Goal: Task Accomplishment & Management: Manage account settings

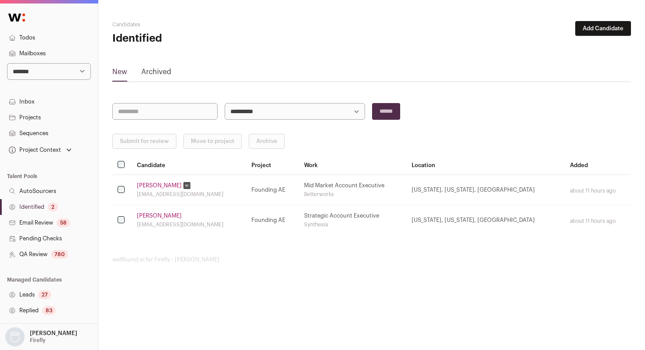
click at [158, 183] on link "[PERSON_NAME]" at bounding box center [159, 185] width 45 height 7
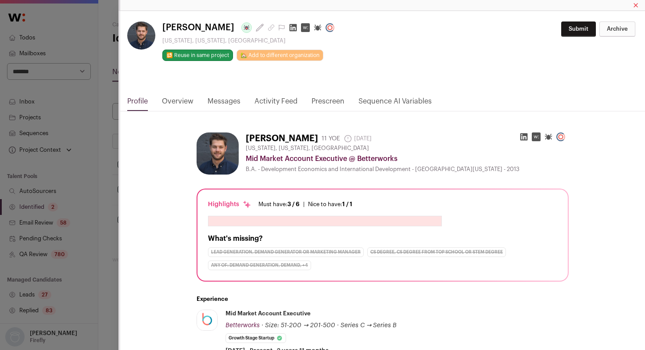
click at [277, 97] on link "Activity Feed" at bounding box center [275, 103] width 43 height 15
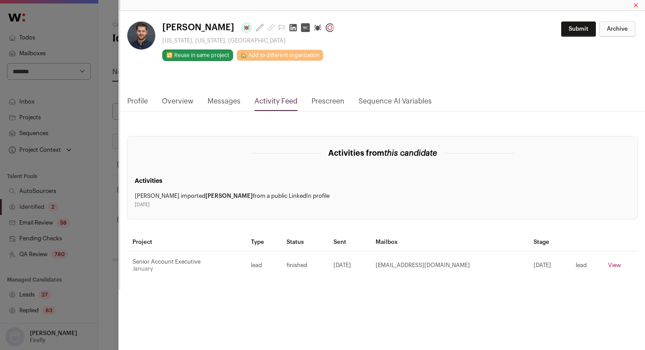
click at [100, 142] on div "[PERSON_NAME] Last update: [DATE] [US_STATE], [US_STATE], [GEOGRAPHIC_DATA] 🔂 R…" at bounding box center [322, 175] width 645 height 350
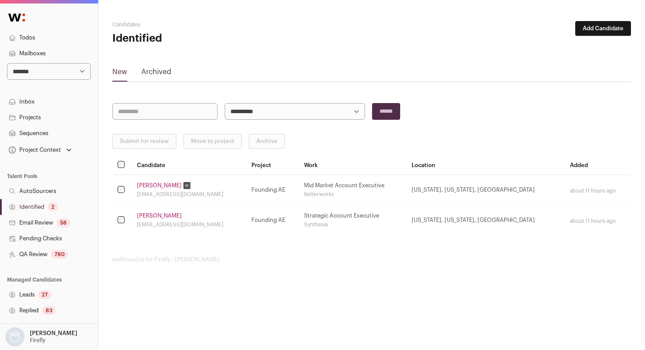
click at [39, 209] on link "Identified 2" at bounding box center [49, 207] width 98 height 16
click at [149, 139] on button "Submit for review" at bounding box center [144, 141] width 64 height 15
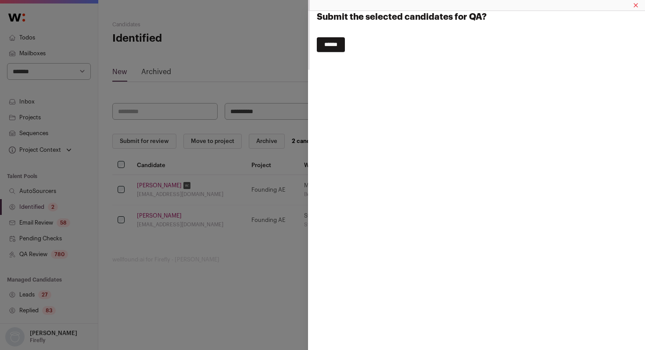
click at [331, 50] on input "******" at bounding box center [331, 44] width 28 height 15
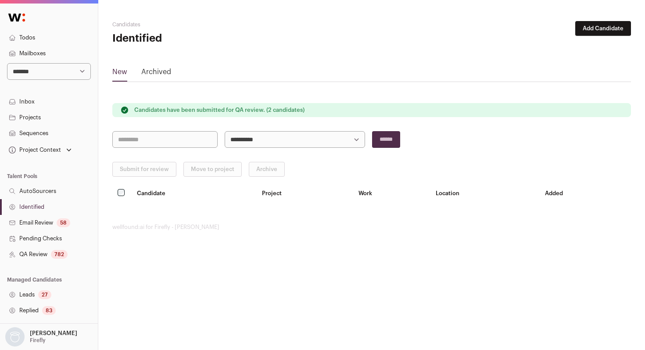
click at [35, 252] on link "QA Review 782" at bounding box center [49, 255] width 98 height 16
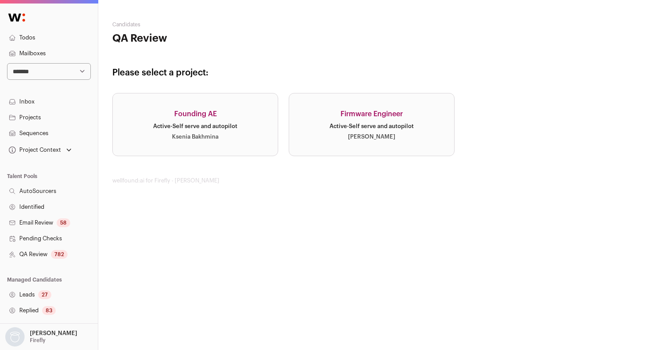
click at [203, 130] on link "Founding AE Active · Self serve and autopilot Ksenia Bakhmina" at bounding box center [195, 124] width 166 height 63
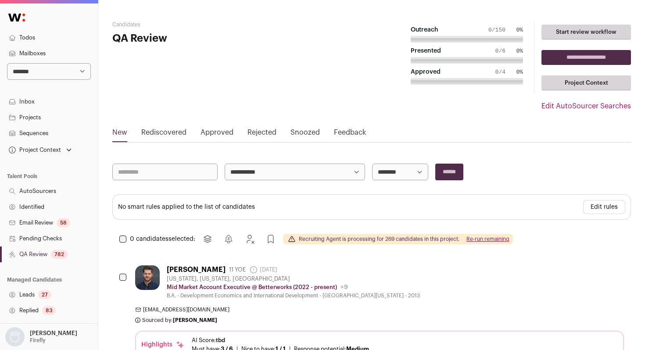
click at [46, 115] on link "Projects" at bounding box center [49, 118] width 98 height 16
click at [32, 118] on link "Projects" at bounding box center [49, 118] width 98 height 16
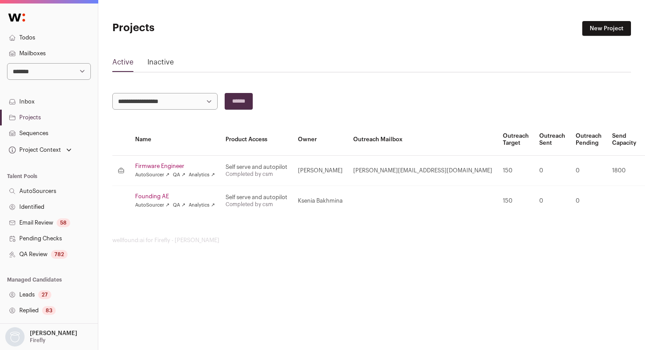
click at [153, 195] on link "Founding AE" at bounding box center [175, 196] width 80 height 7
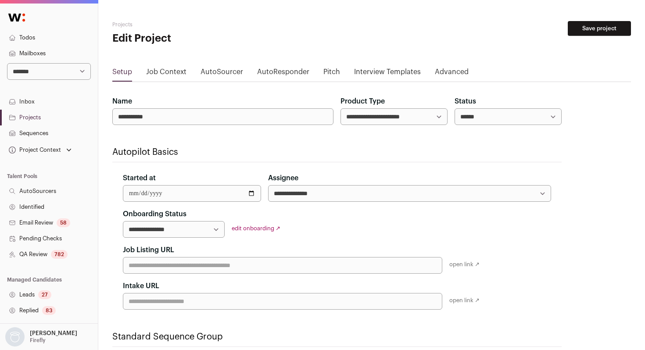
click at [172, 70] on link "Job Context" at bounding box center [166, 74] width 40 height 14
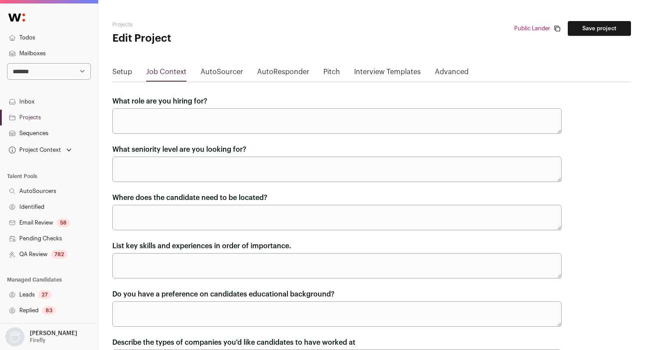
click at [222, 74] on link "AutoSourcer" at bounding box center [221, 74] width 43 height 14
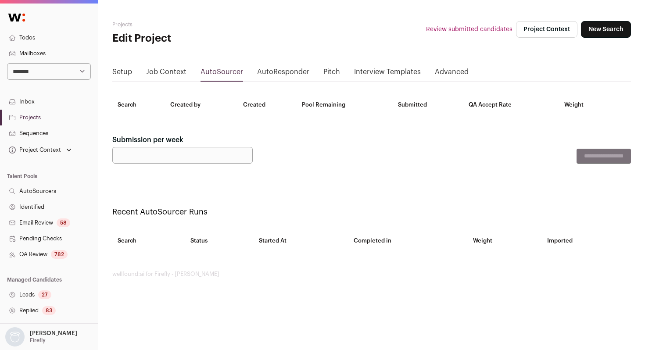
click at [268, 74] on link "AutoResponder" at bounding box center [283, 74] width 52 height 14
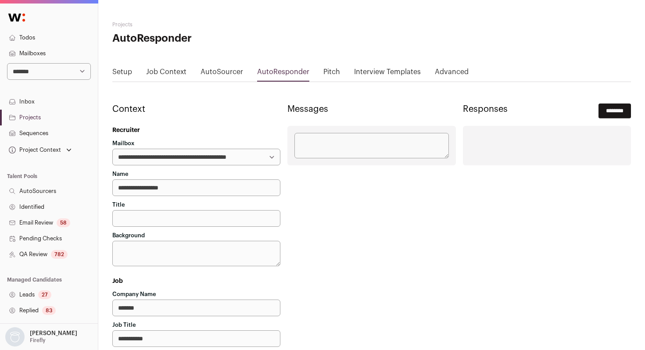
click at [213, 70] on link "AutoSourcer" at bounding box center [221, 74] width 43 height 14
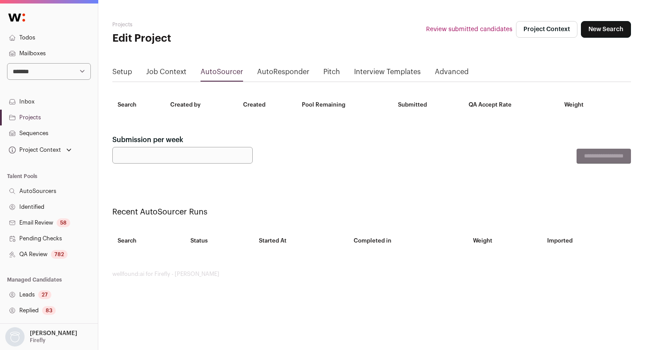
click at [59, 190] on link "AutoSourcers" at bounding box center [49, 191] width 98 height 16
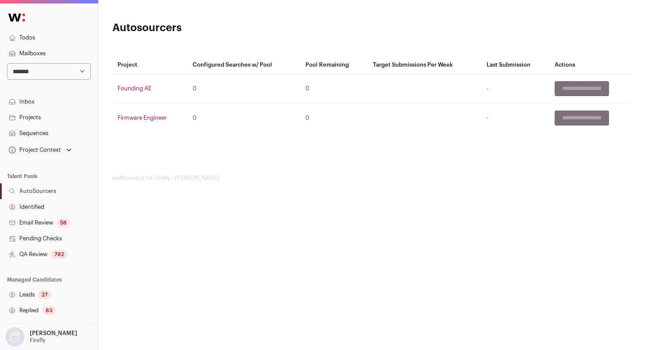
click at [134, 88] on link "Founding AE" at bounding box center [135, 89] width 34 height 6
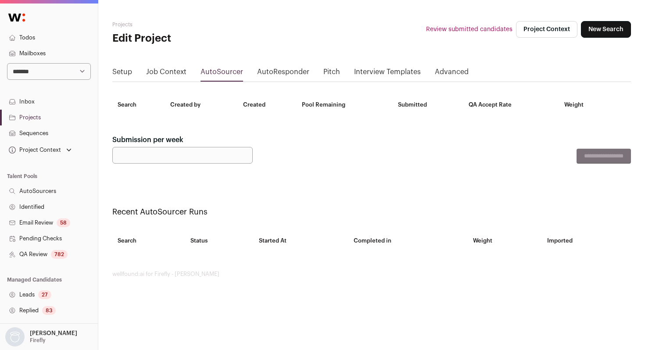
click at [53, 152] on div "Project Context" at bounding box center [34, 150] width 54 height 7
click at [35, 177] on link "Founding AE" at bounding box center [49, 178] width 77 height 11
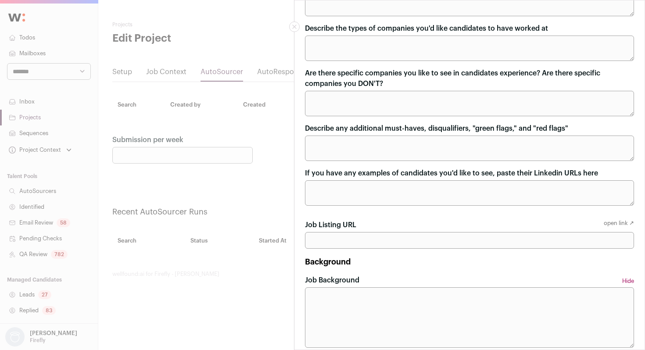
scroll to position [455, 0]
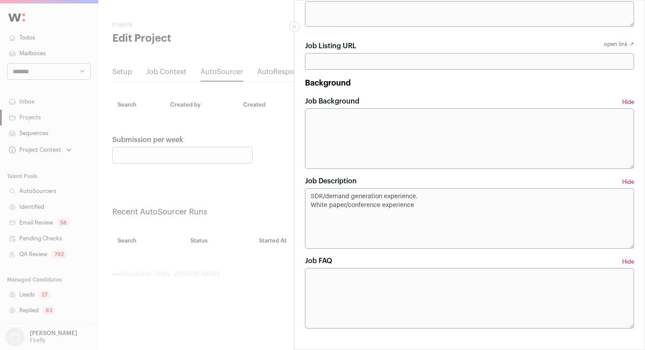
click at [33, 137] on div "Project Context Public Lander [URL][DOMAIN_NAME] Requirements What role are you…" at bounding box center [322, 175] width 645 height 350
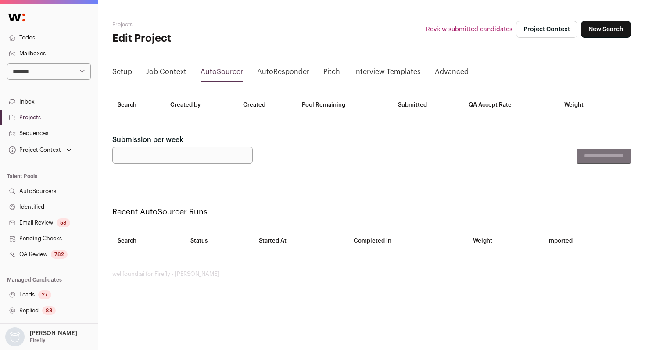
click at [33, 136] on link "Sequences" at bounding box center [49, 133] width 98 height 16
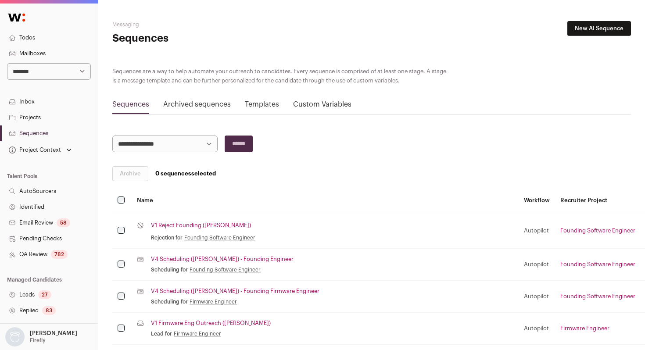
click at [317, 171] on div "Archive 0 sequences selected" at bounding box center [371, 173] width 519 height 15
